Goal: Entertainment & Leisure: Consume media (video, audio)

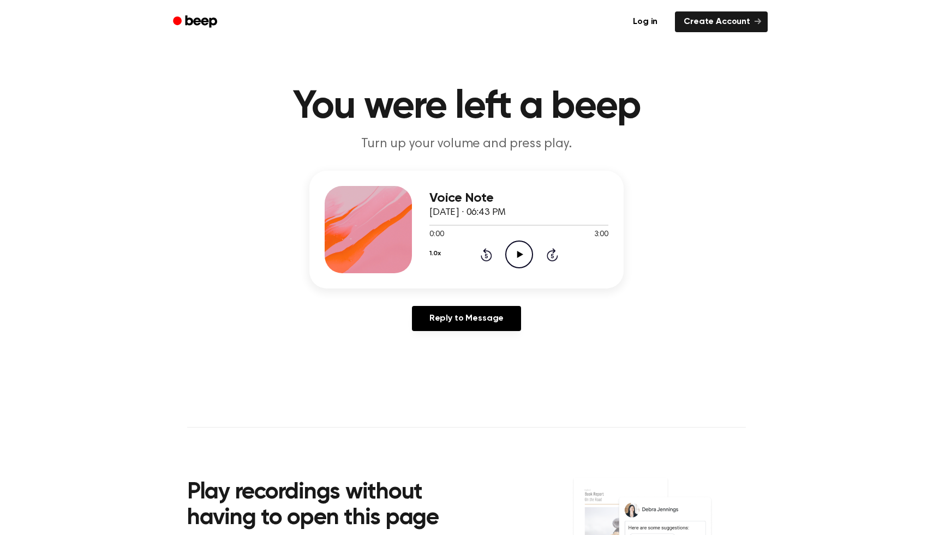
click at [518, 251] on icon "Play Audio" at bounding box center [519, 255] width 28 height 28
click at [437, 252] on button "1.0x" at bounding box center [434, 253] width 11 height 19
click at [452, 334] on span "1.2x" at bounding box center [447, 339] width 14 height 11
click at [439, 249] on button "1.2x" at bounding box center [434, 253] width 10 height 19
click at [454, 313] on div "1.0x" at bounding box center [450, 319] width 42 height 20
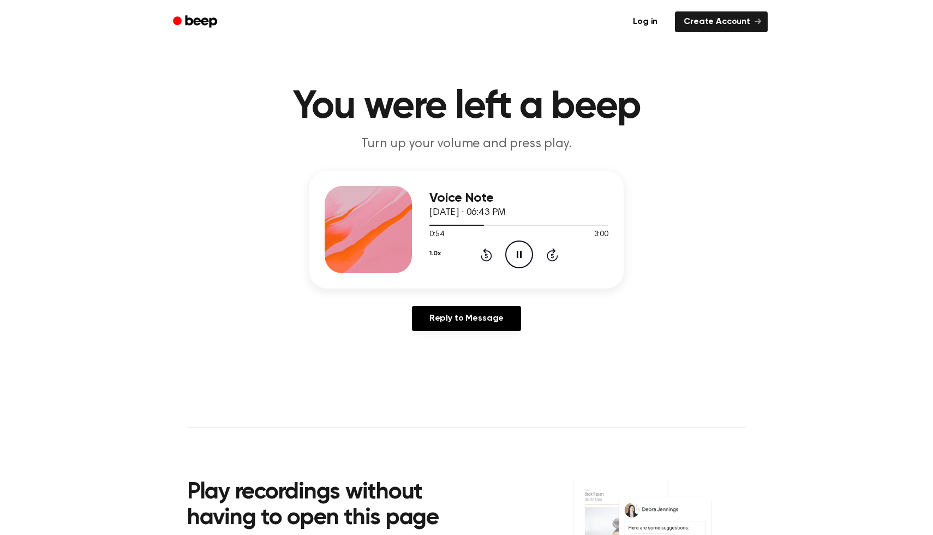
click at [596, 268] on div "Voice Note [DATE] · 06:43 PM 0:54 3:00 Your browser does not support the [objec…" at bounding box center [518, 229] width 179 height 87
click at [575, 224] on div at bounding box center [518, 224] width 179 height 9
click at [546, 225] on div at bounding box center [502, 225] width 147 height 1
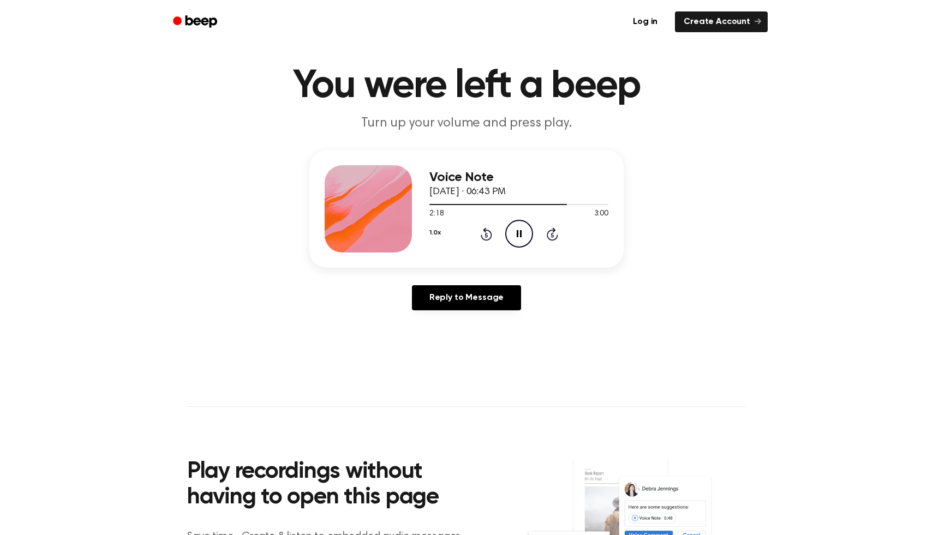
scroll to position [20, 0]
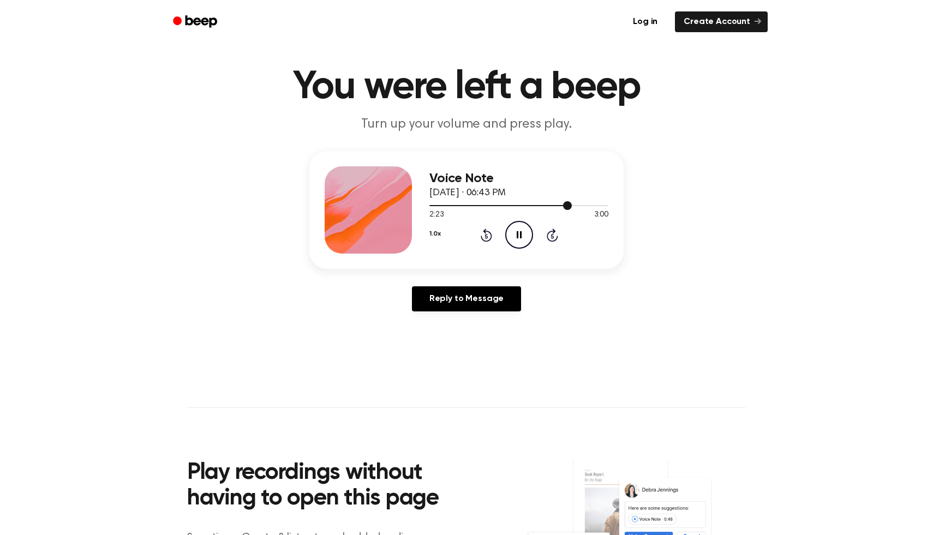
click at [561, 203] on div at bounding box center [518, 205] width 179 height 9
click at [553, 206] on div at bounding box center [496, 205] width 135 height 1
click at [548, 202] on div at bounding box center [518, 205] width 179 height 9
